Goal: Task Accomplishment & Management: Manage account settings

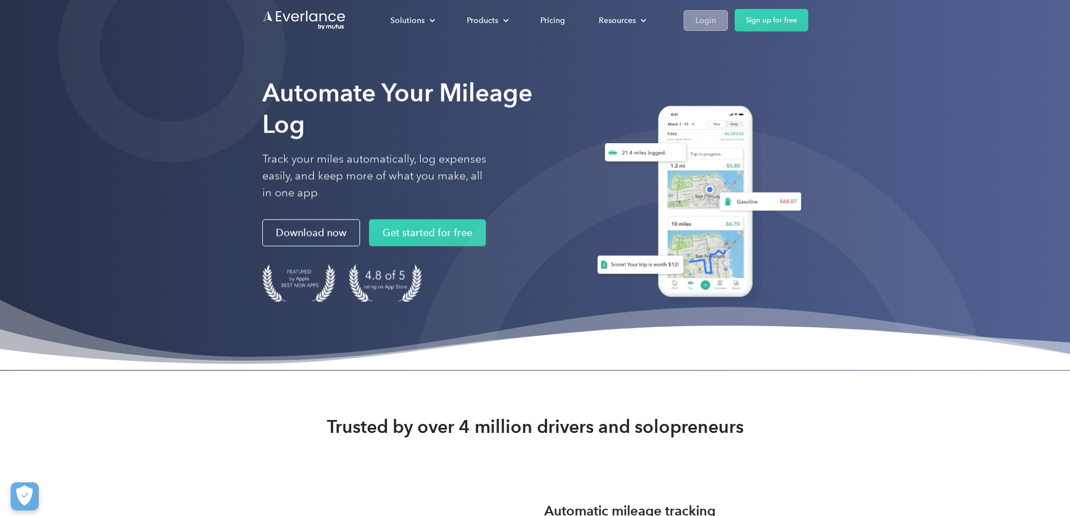
click at [716, 21] on div "Login" at bounding box center [706, 20] width 21 height 14
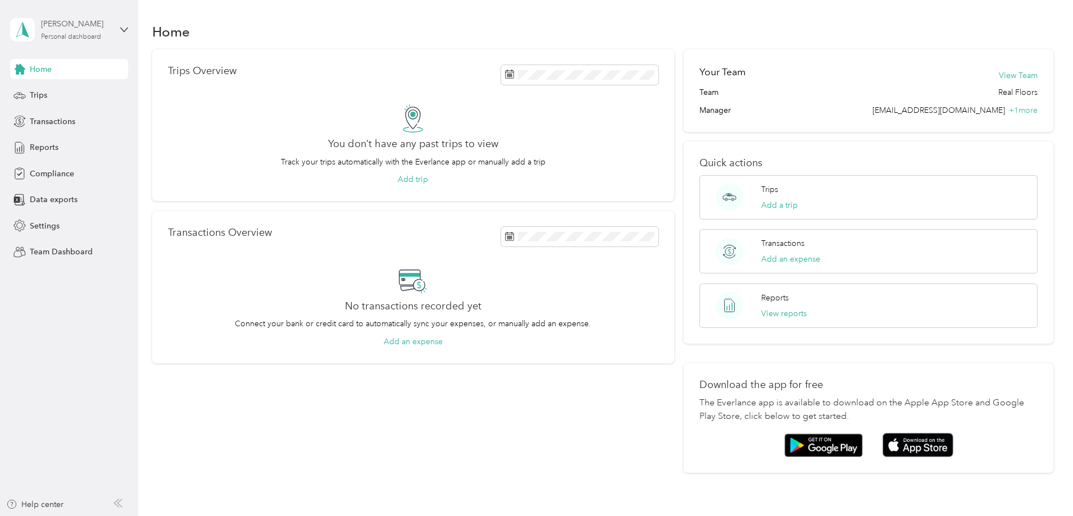
click at [95, 38] on div "Personal dashboard" at bounding box center [71, 37] width 60 height 7
click at [94, 102] on div "Team dashboard Personal dashboard Log out" at bounding box center [128, 118] width 221 height 71
click at [83, 34] on div "Personal dashboard" at bounding box center [71, 37] width 60 height 7
click at [88, 96] on div "Team dashboard" at bounding box center [128, 93] width 221 height 20
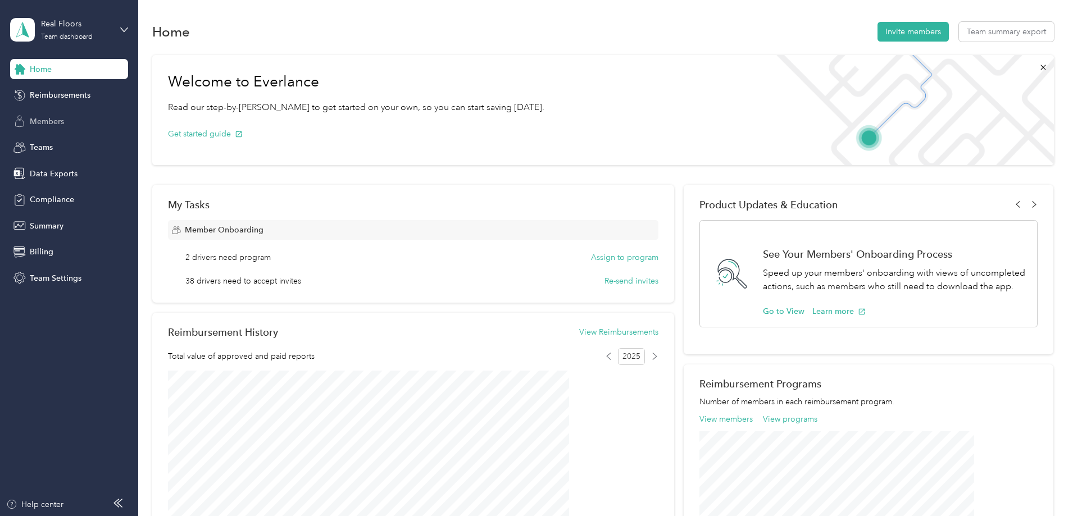
click at [49, 118] on span "Members" at bounding box center [47, 122] width 34 height 12
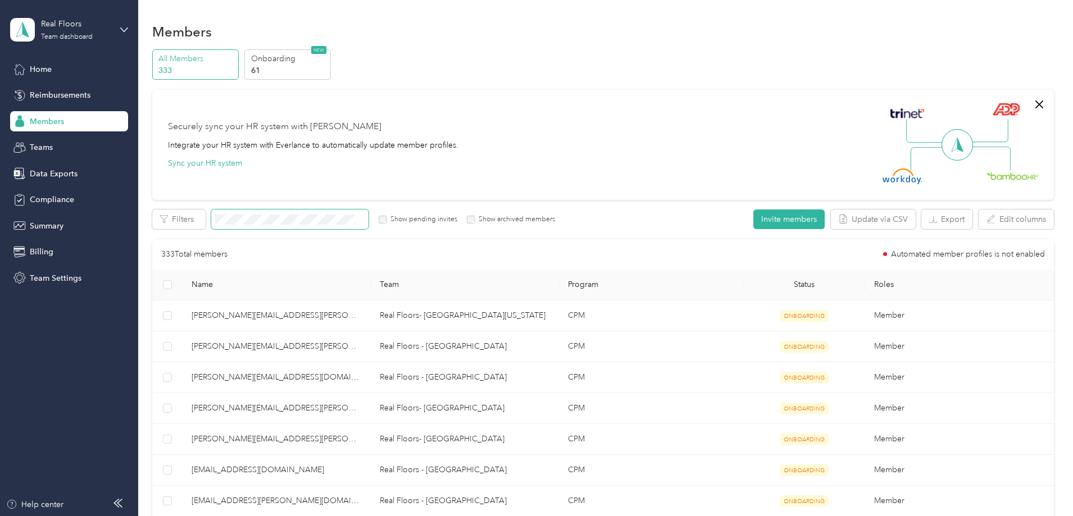
click at [369, 212] on span at bounding box center [289, 220] width 157 height 20
click at [753, 225] on button "Invite members" at bounding box center [788, 220] width 71 height 20
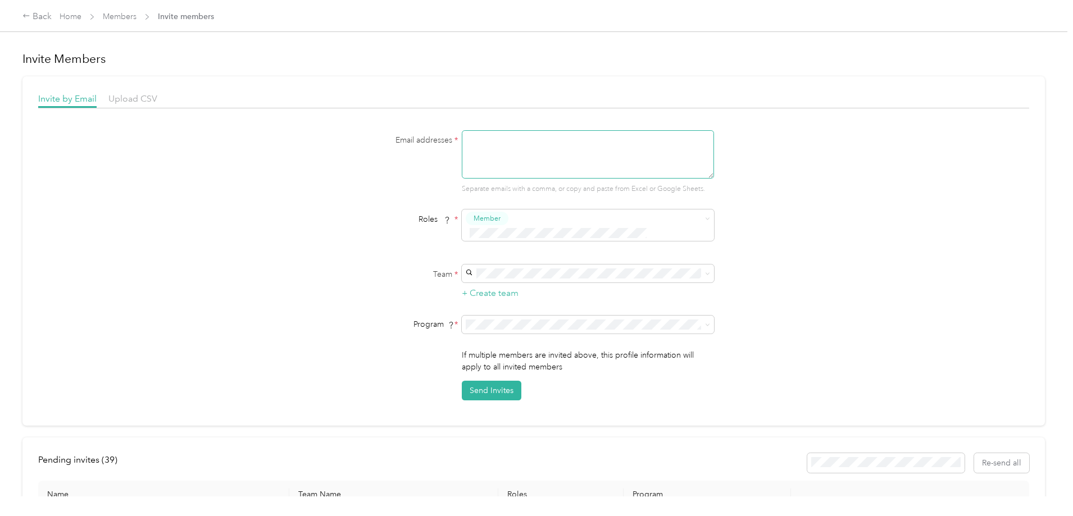
click at [483, 172] on textarea at bounding box center [588, 154] width 252 height 48
click at [541, 284] on div "Real Floors- [PERSON_NAME] [PERSON_NAME][EMAIL_ADDRESS][PERSON_NAME][DOMAIN_NAM…" at bounding box center [586, 293] width 237 height 38
click at [542, 316] on span at bounding box center [588, 325] width 252 height 18
click at [540, 317] on span at bounding box center [588, 325] width 252 height 18
click at [523, 354] on ol "CPM Programs CPM (CPM) FAVR Programs RealFloorsCA (FAVR) No program" at bounding box center [586, 370] width 252 height 98
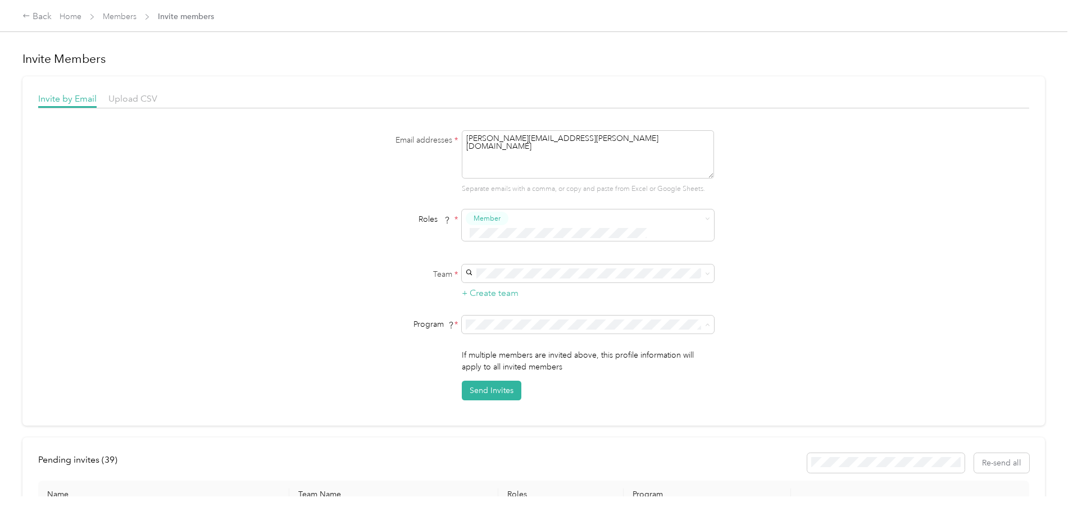
click at [480, 350] on span "CPM (CPM)" at bounding box center [488, 351] width 40 height 10
click at [481, 381] on button "Send Invites" at bounding box center [492, 391] width 60 height 20
drag, startPoint x: 606, startPoint y: 141, endPoint x: 452, endPoint y: 133, distance: 154.2
click at [452, 133] on div "Email addresses * [PERSON_NAME][EMAIL_ADDRESS][PERSON_NAME][DOMAIN_NAME] Separa…" at bounding box center [533, 162] width 433 height 64
type textarea "[PERSON_NAME][EMAIL_ADDRESS][PERSON_NAME][DOMAIN_NAME], [PERSON_NAME][DOMAIN_NA…"
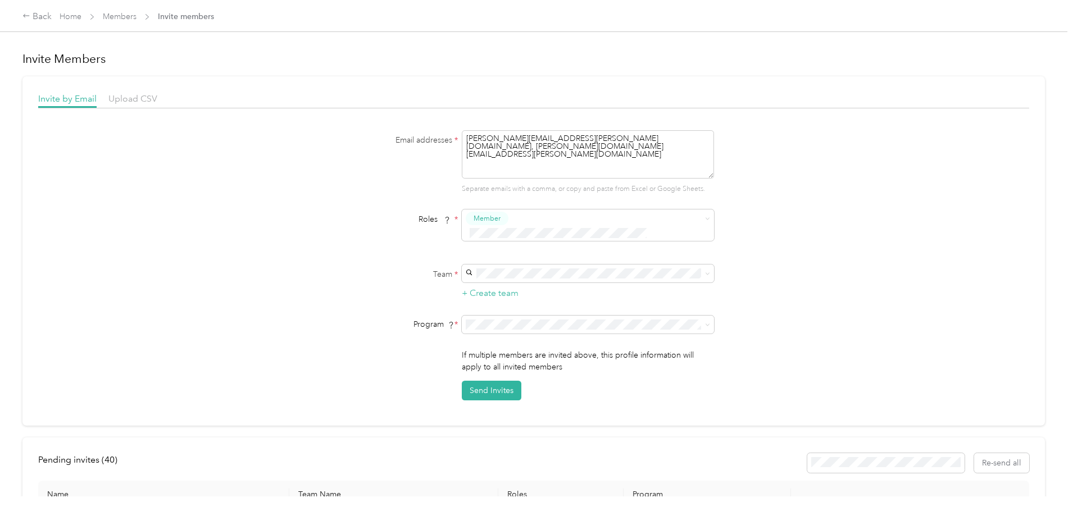
click at [575, 299] on li "Real Floors- [PERSON_NAME] [PERSON_NAME][EMAIL_ADDRESS][PERSON_NAME][DOMAIN_NAM…" at bounding box center [586, 292] width 252 height 46
click at [558, 345] on div "CPM (CPM)" at bounding box center [586, 348] width 237 height 12
click at [497, 381] on button "Send Invites" at bounding box center [492, 391] width 60 height 20
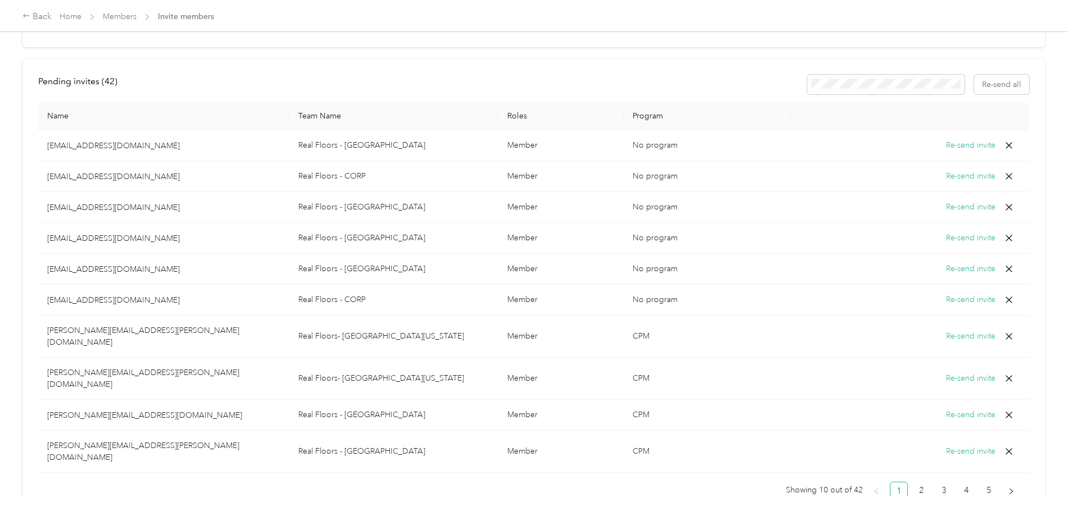
scroll to position [403, 0]
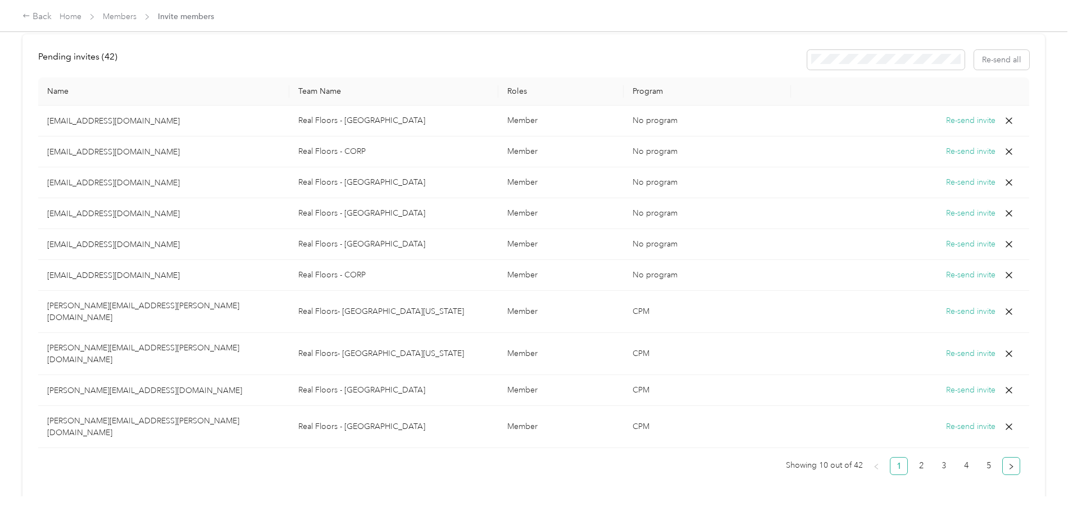
click at [1002, 457] on button "button" at bounding box center [1011, 466] width 18 height 18
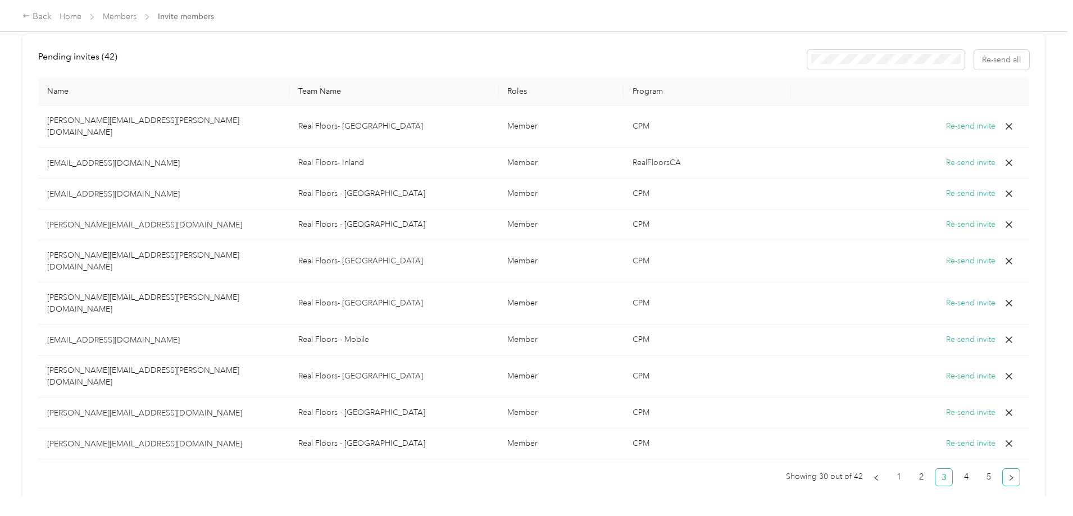
click at [1002, 469] on button "button" at bounding box center [1011, 478] width 18 height 18
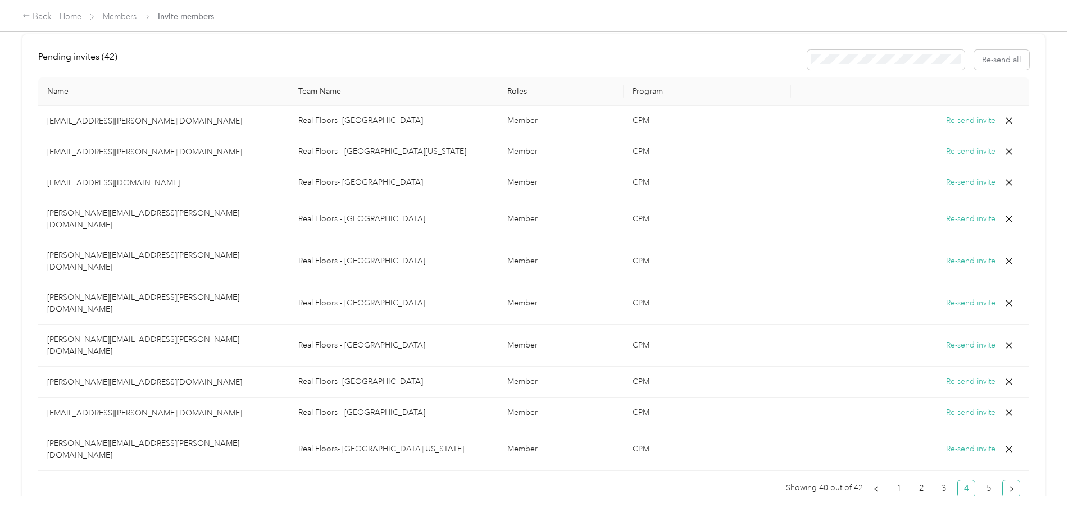
click at [1002, 480] on button "button" at bounding box center [1011, 489] width 18 height 18
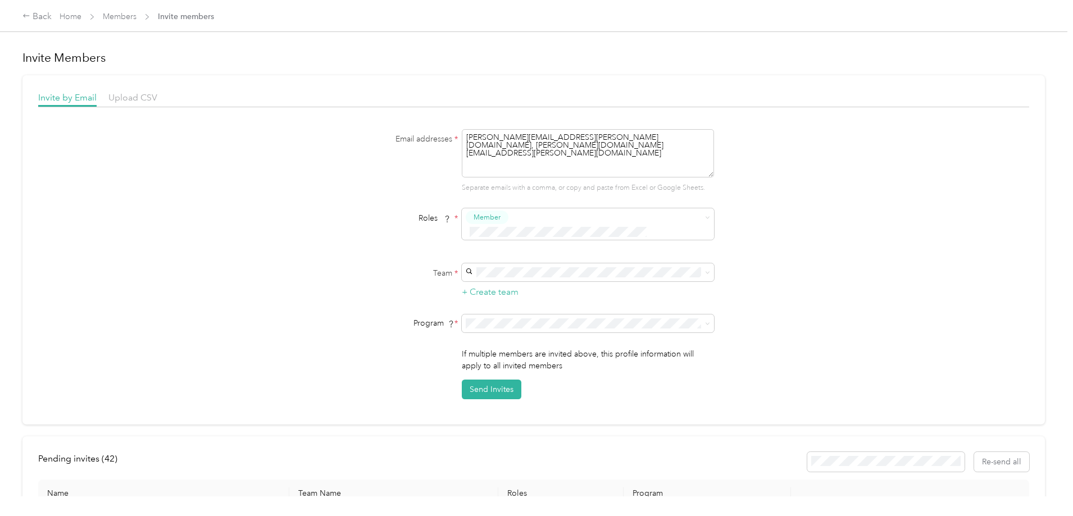
scroll to position [0, 0]
